Goal: Information Seeking & Learning: Learn about a topic

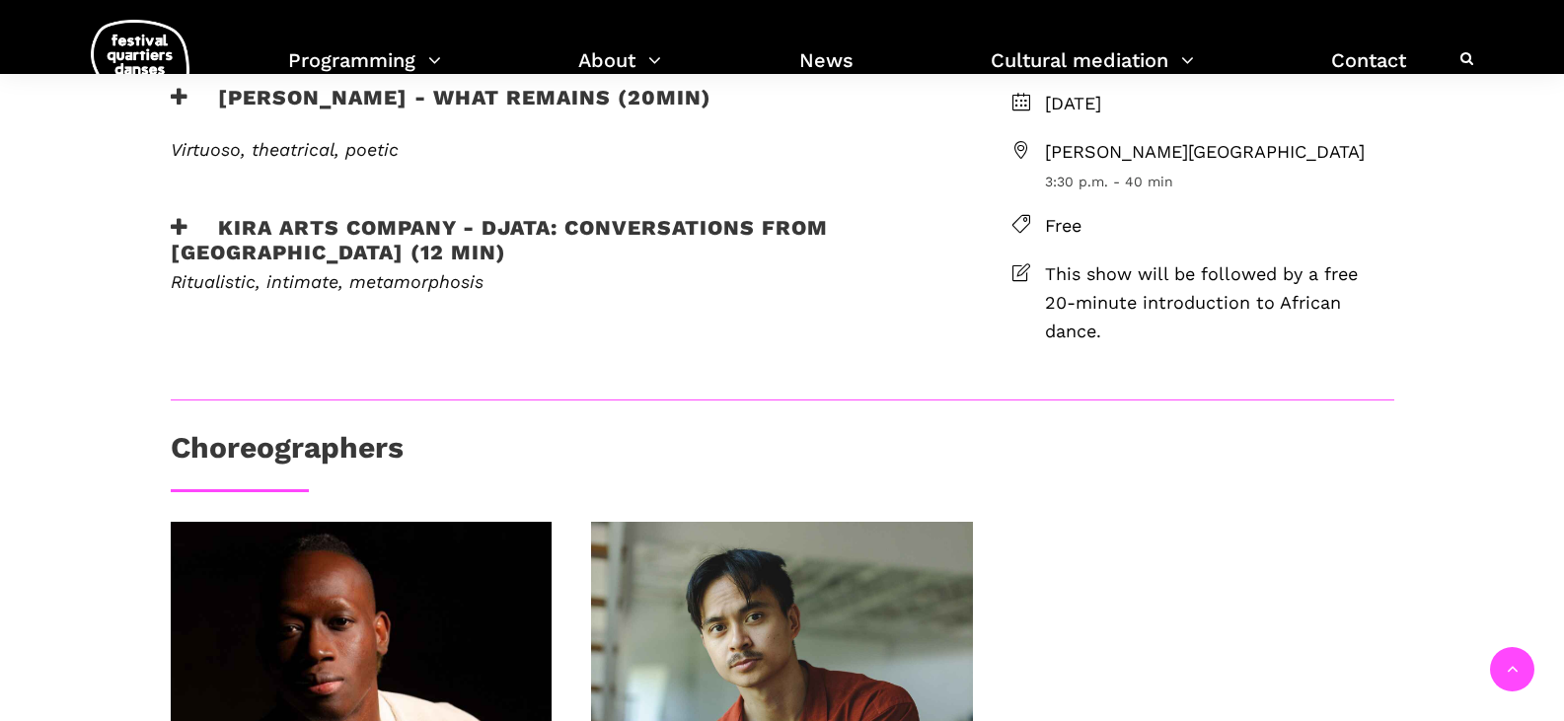
scroll to position [980, 0]
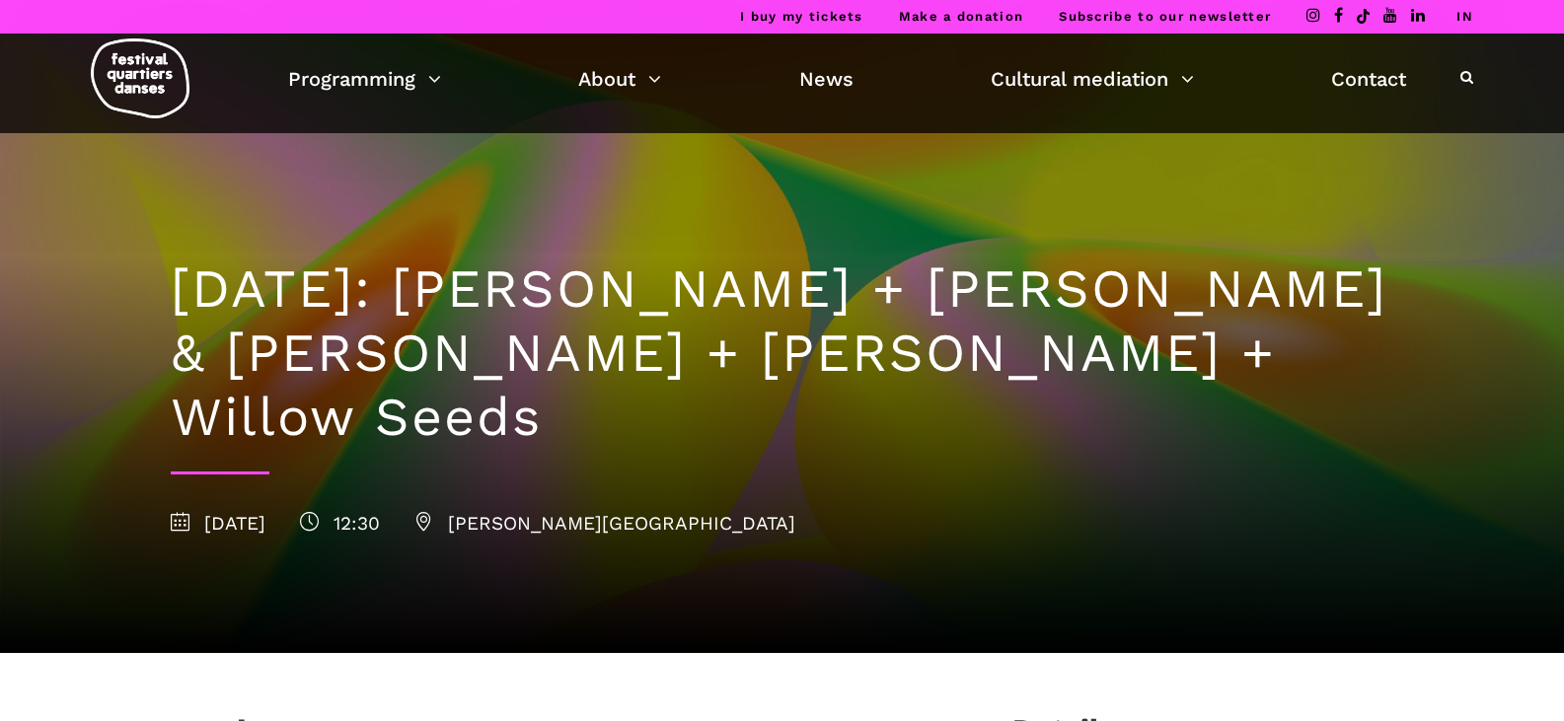
click at [1436, 188] on div at bounding box center [782, 326] width 1564 height 653
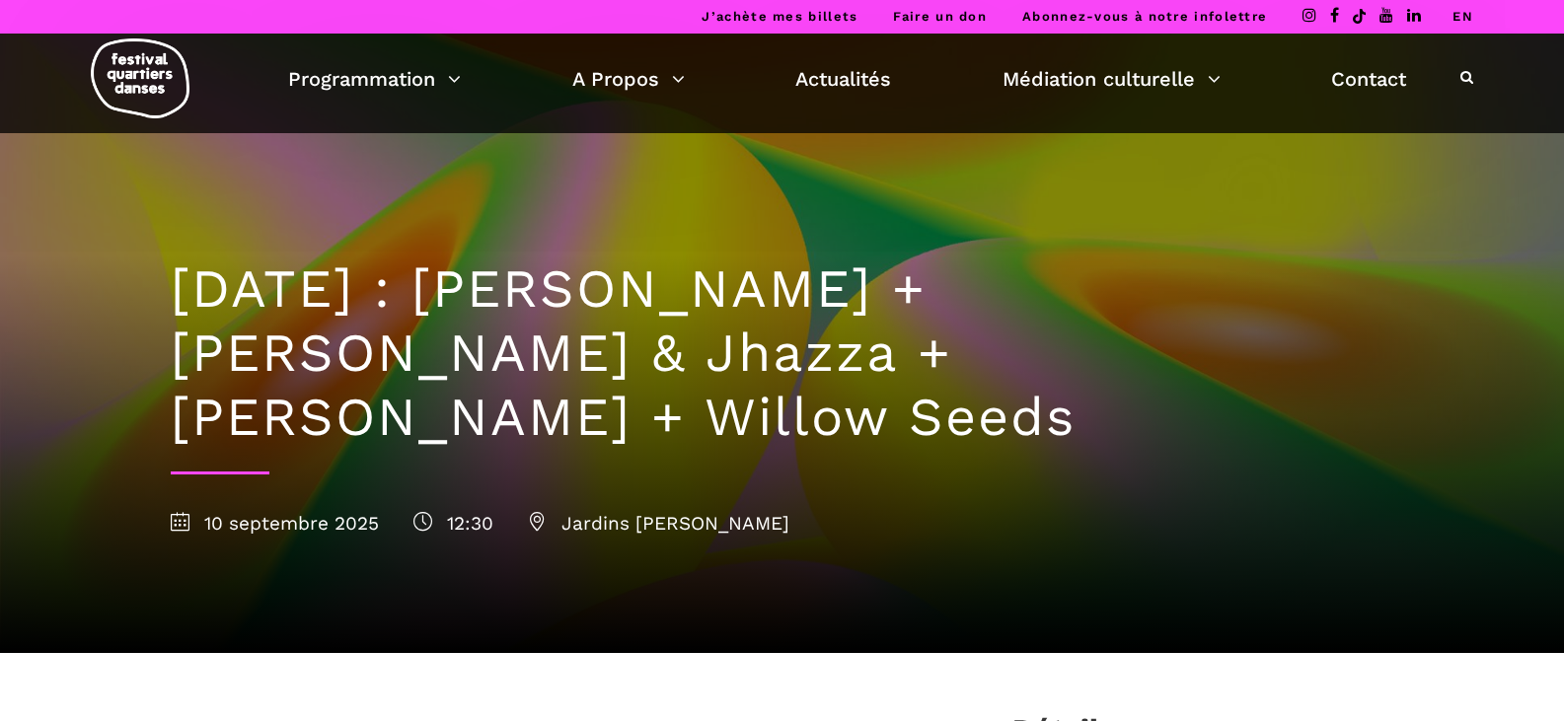
drag, startPoint x: 1264, startPoint y: 48, endPoint x: 1323, endPoint y: 248, distance: 207.9
click at [1323, 248] on div "[DATE] : [PERSON_NAME] + [PERSON_NAME] & Jhazza + [PERSON_NAME] + Willow Seeds …" at bounding box center [782, 393] width 1263 height 520
